Goal: Check status: Check status

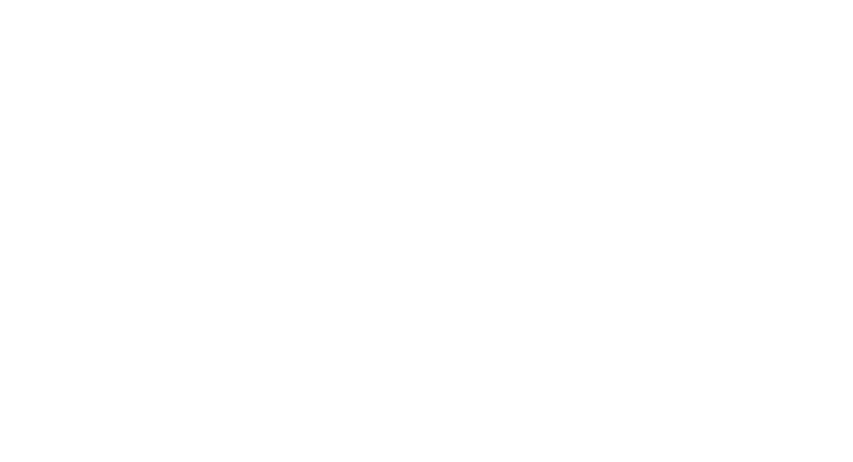
click at [324, 0] on html at bounding box center [426, 0] width 853 height 0
click at [590, 0] on html at bounding box center [426, 0] width 853 height 0
